Goal: Navigation & Orientation: Find specific page/section

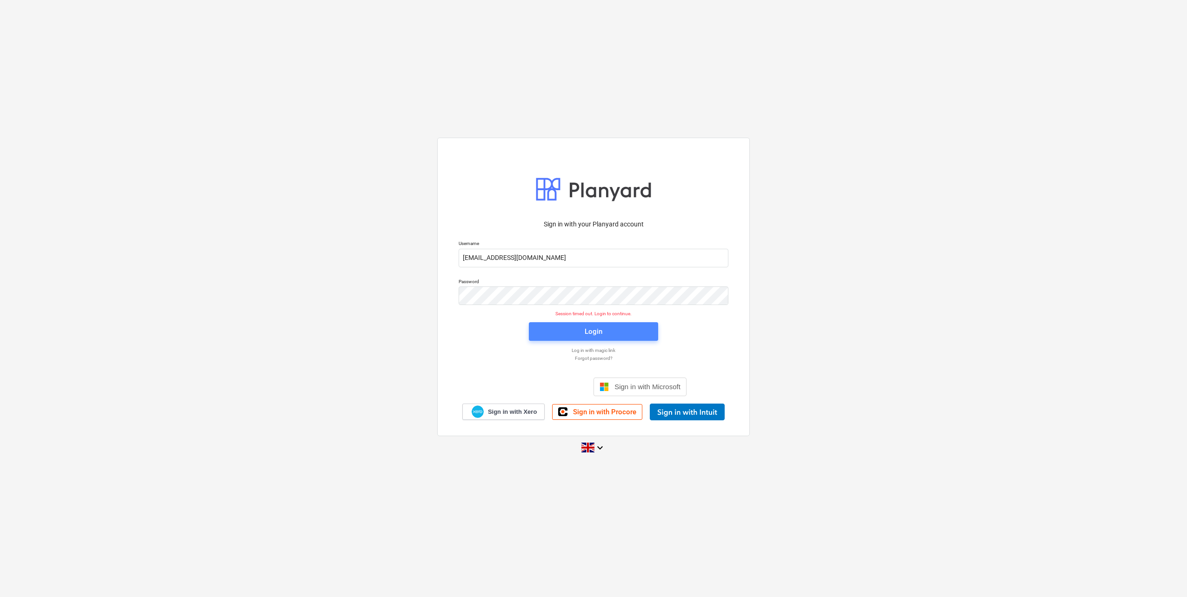
click at [598, 330] on div "Login" at bounding box center [594, 332] width 18 height 12
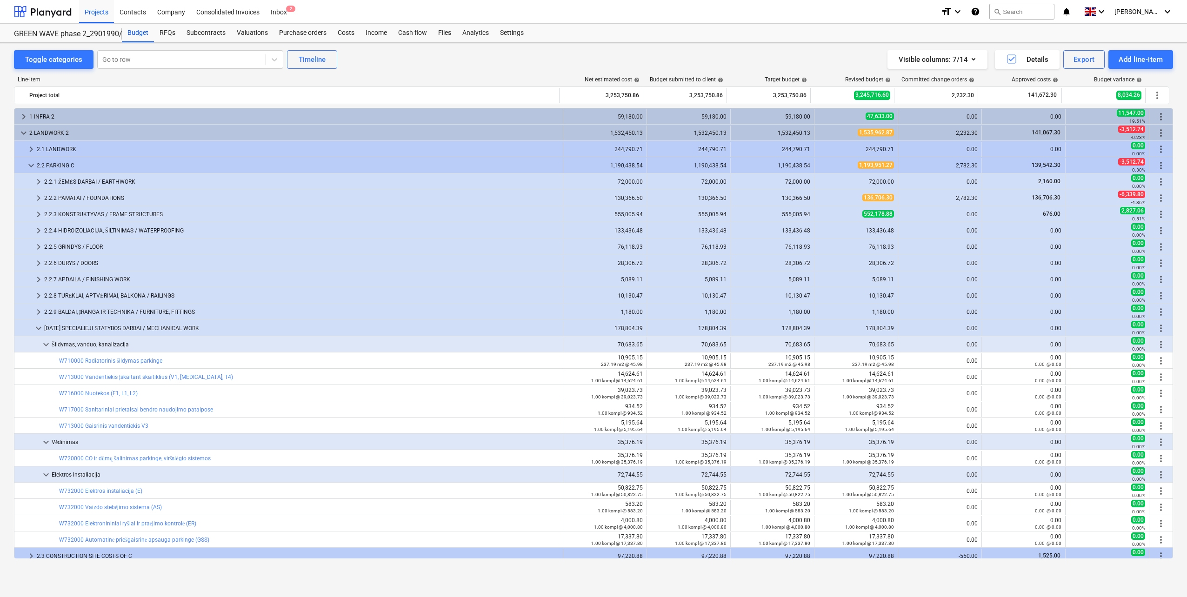
scroll to position [231, 0]
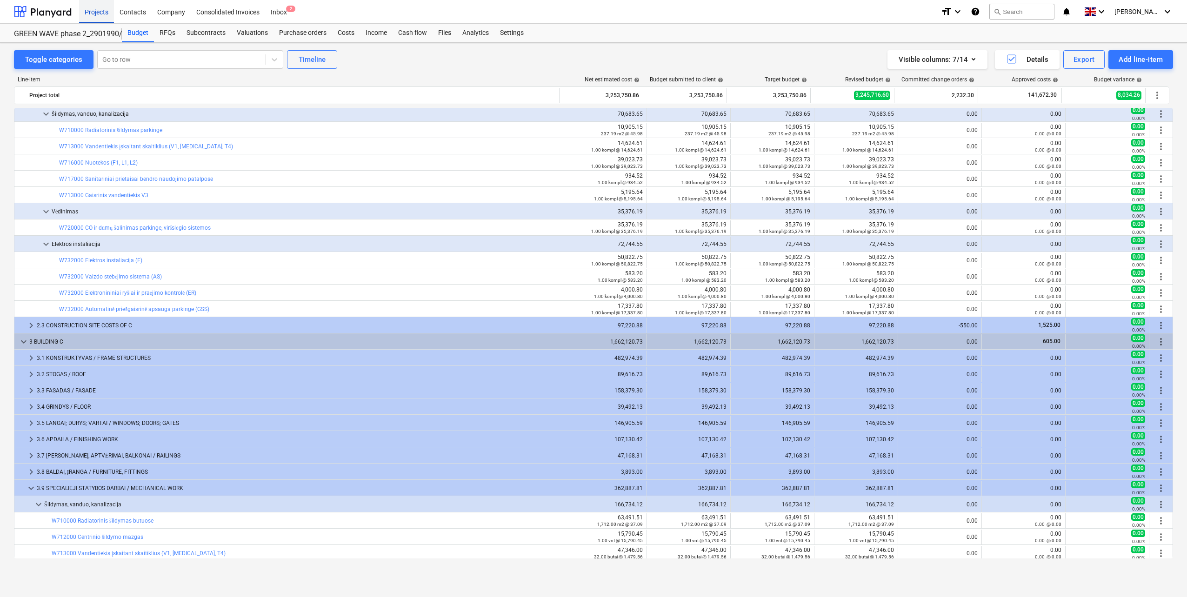
click at [93, 13] on div "Projects" at bounding box center [96, 12] width 35 height 24
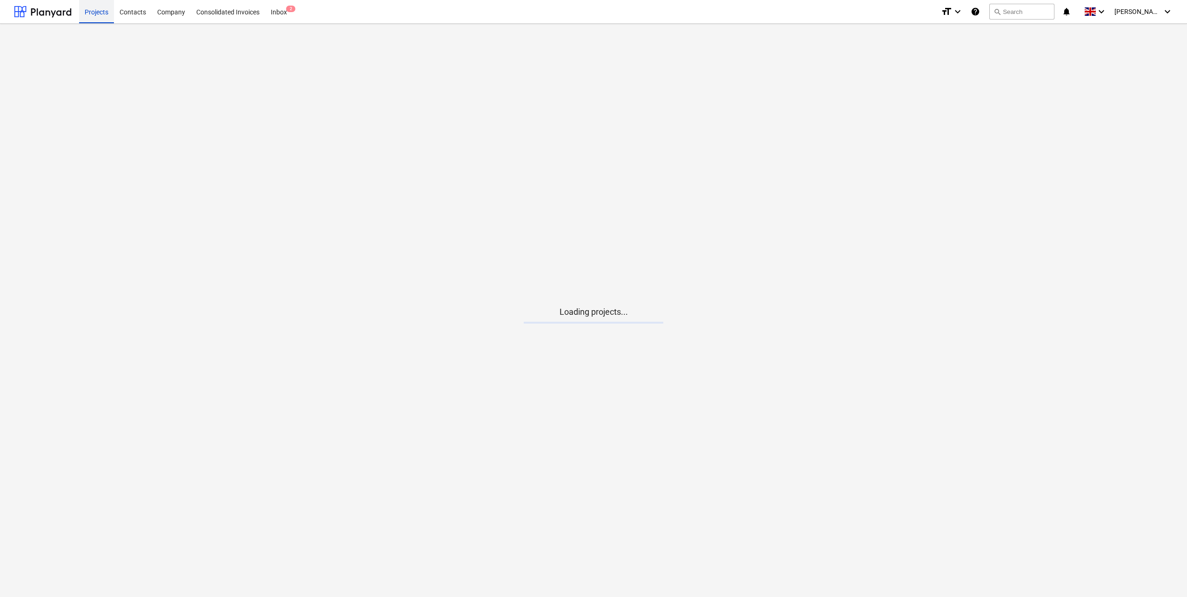
click at [93, 12] on div "Projects" at bounding box center [96, 12] width 35 height 24
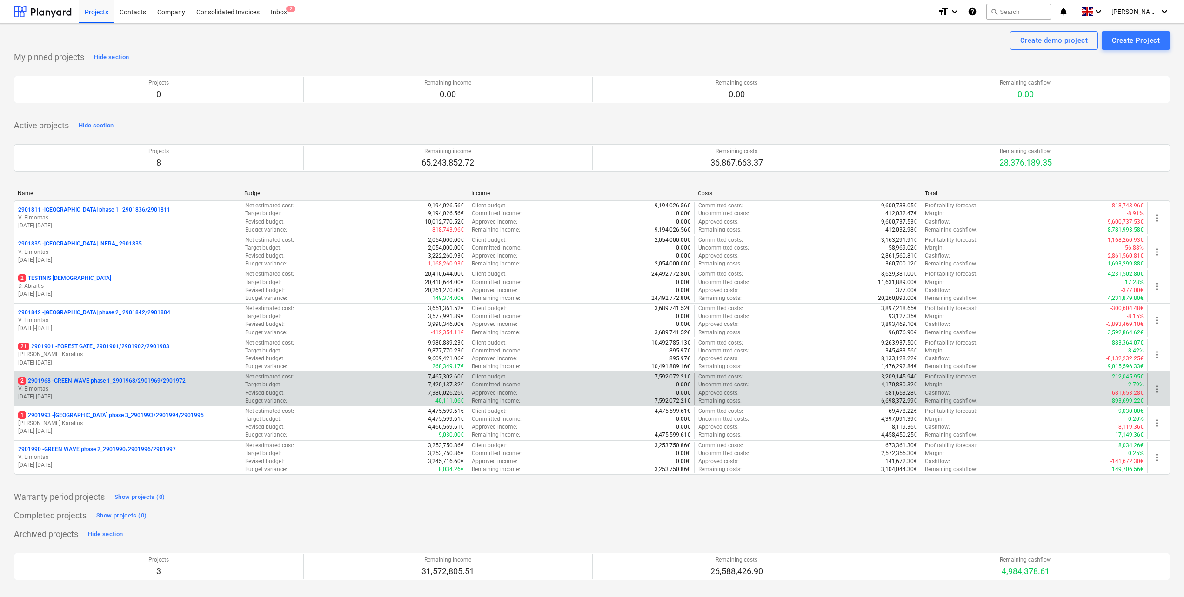
click at [92, 392] on p "V. Eimontas" at bounding box center [127, 389] width 219 height 8
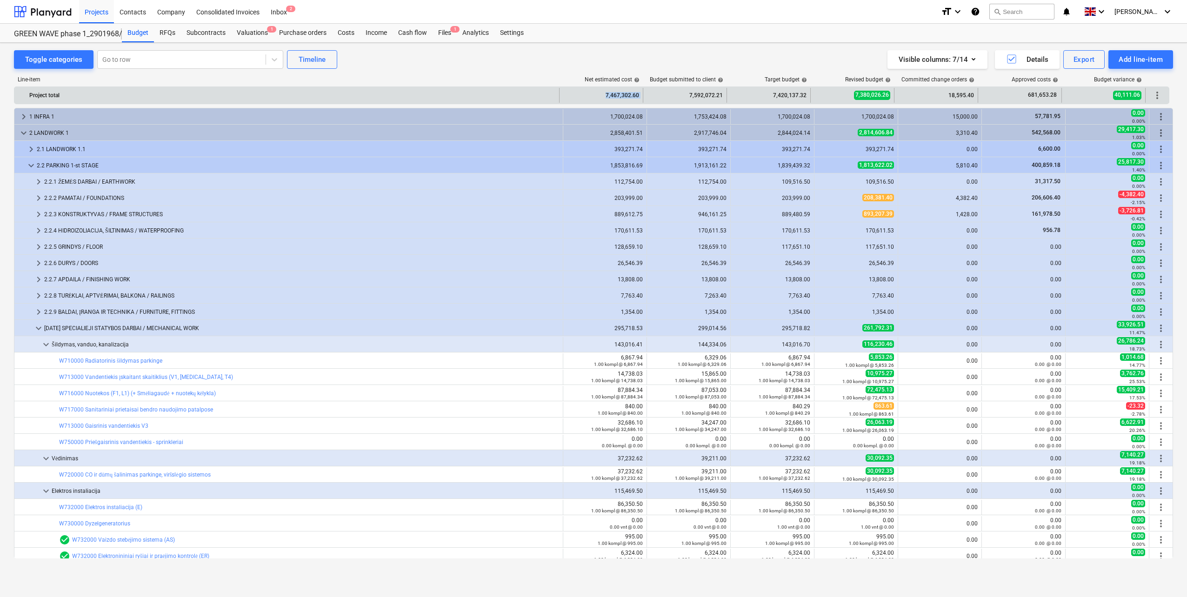
drag, startPoint x: 602, startPoint y: 95, endPoint x: 644, endPoint y: 96, distance: 41.4
click at [644, 96] on div "Project total 7,467,302.60 7,592,072.21 7,420,137.32 7,380,026.26 18,595.40 681…" at bounding box center [591, 95] width 1154 height 15
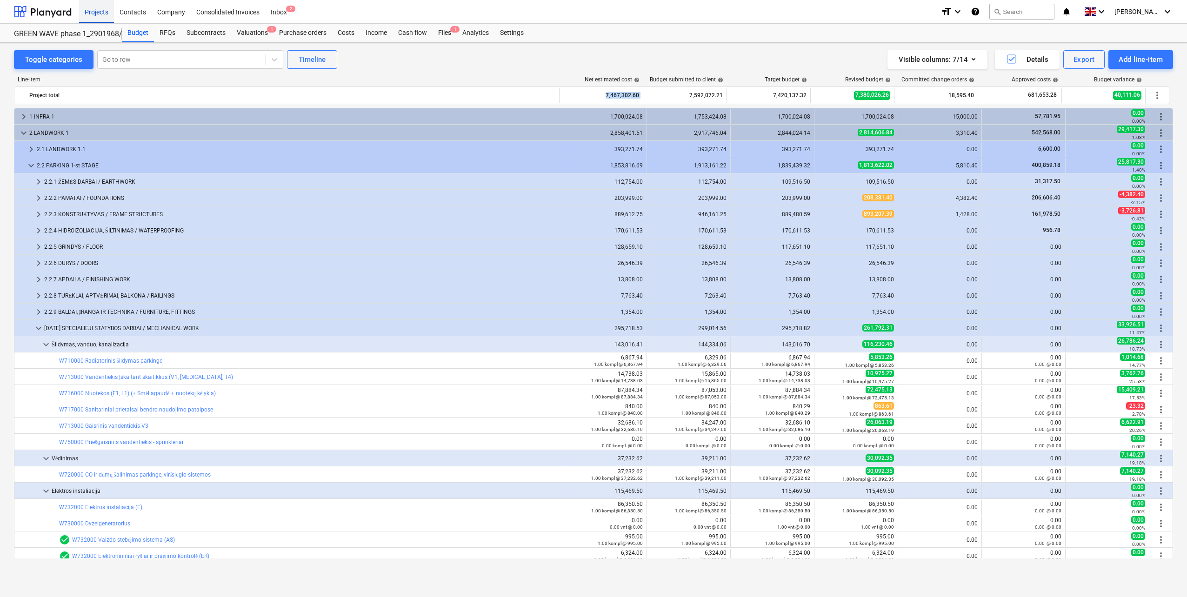
click at [91, 7] on div "Projects" at bounding box center [96, 12] width 35 height 24
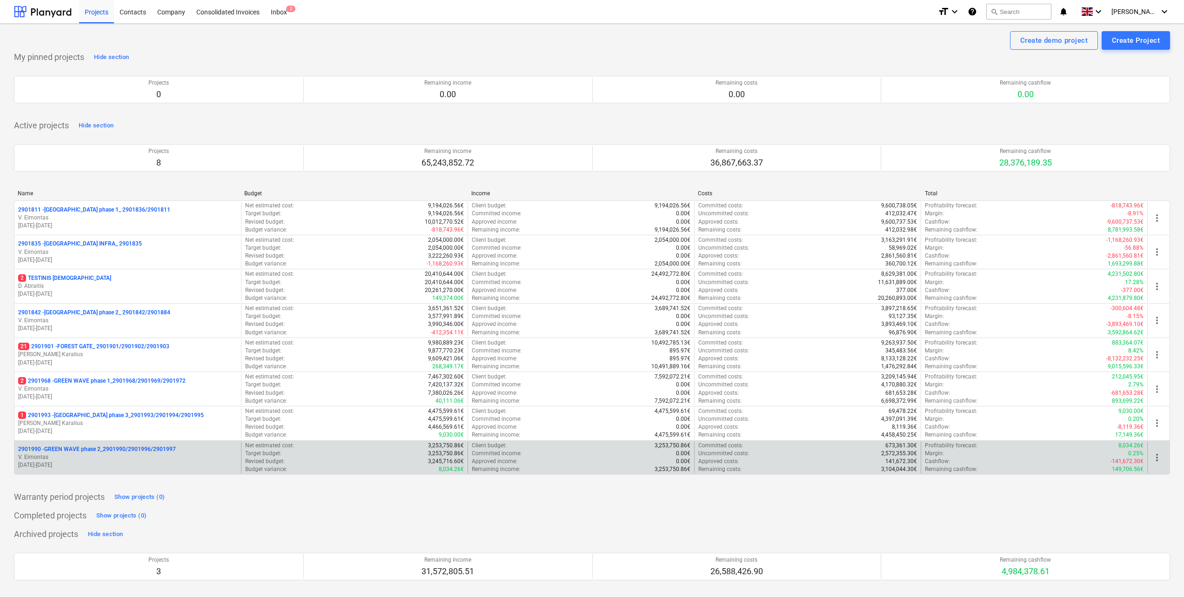
click at [106, 453] on p "2901990 - GREEN WAVE phase 2_2901990/2901996/2901997" at bounding box center [97, 450] width 158 height 8
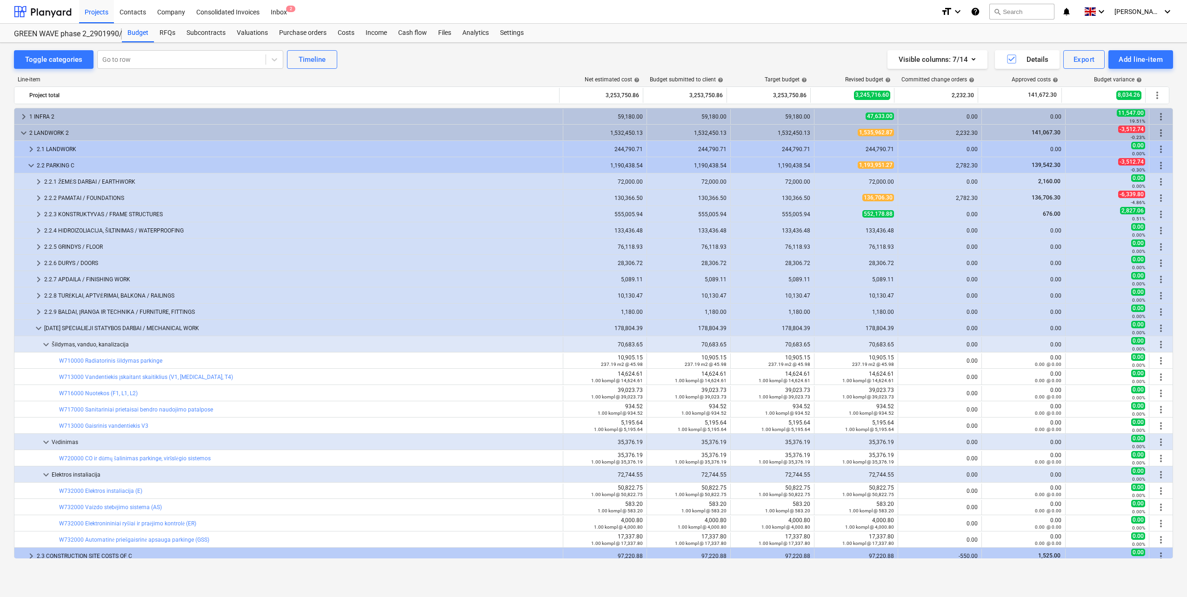
click at [492, 51] on div "Toggle categories Go to row Timeline Visible columns : 7/14 Details Export Add …" at bounding box center [593, 59] width 1159 height 19
